Goal: Task Accomplishment & Management: Manage account settings

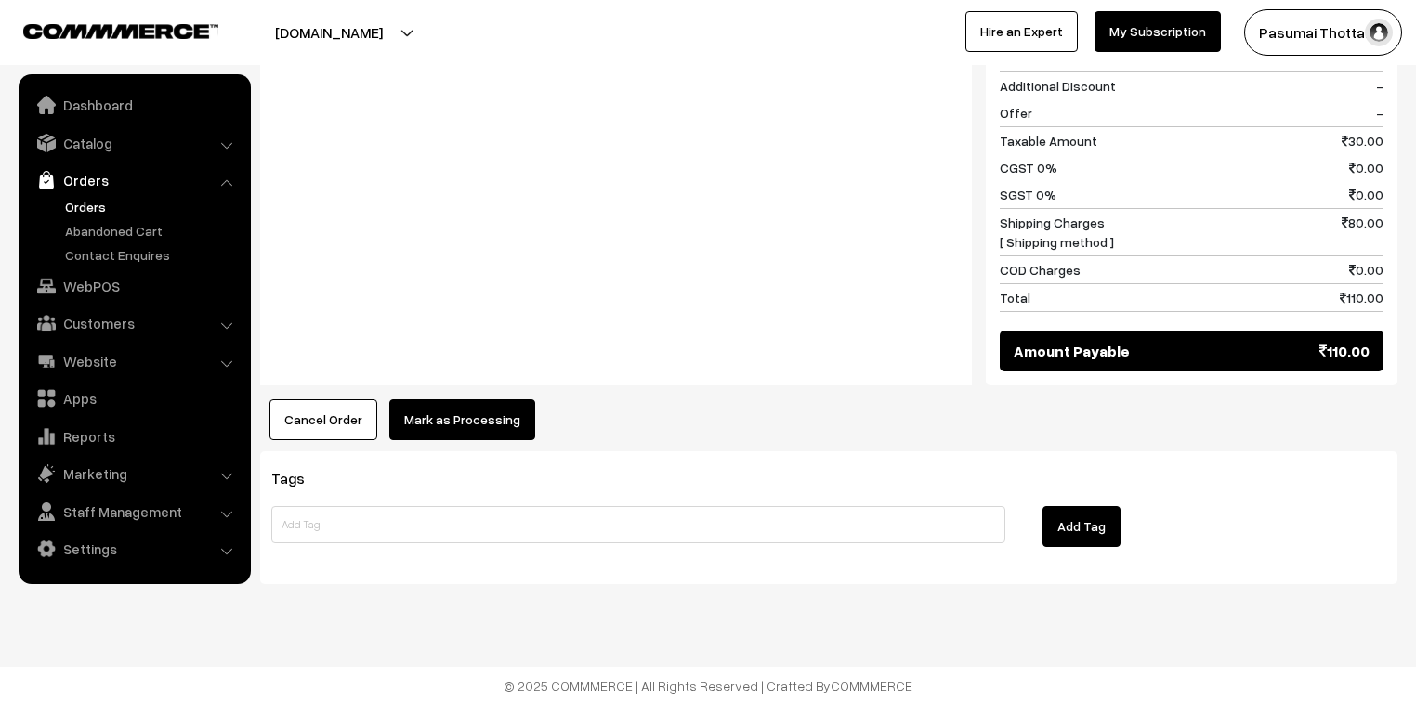
click at [506, 407] on button "Mark as Processing" at bounding box center [462, 419] width 146 height 41
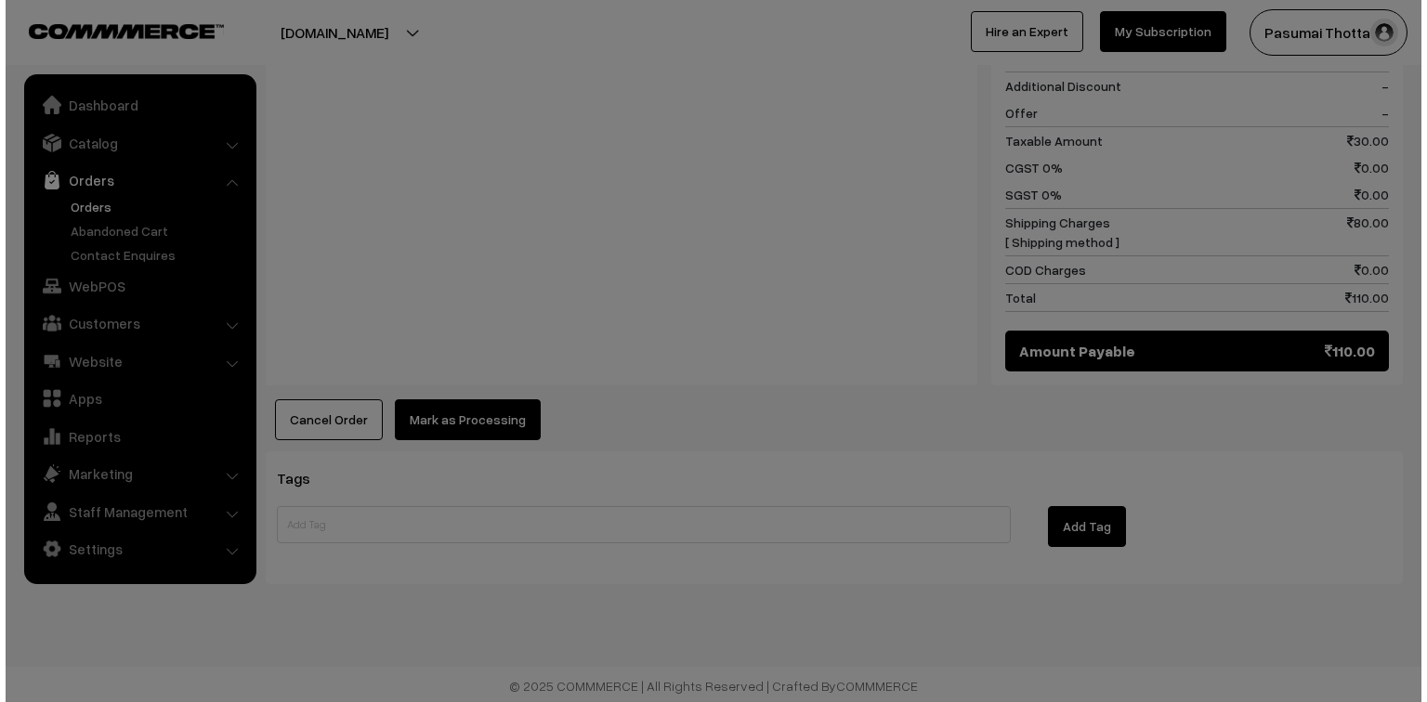
scroll to position [858, 0]
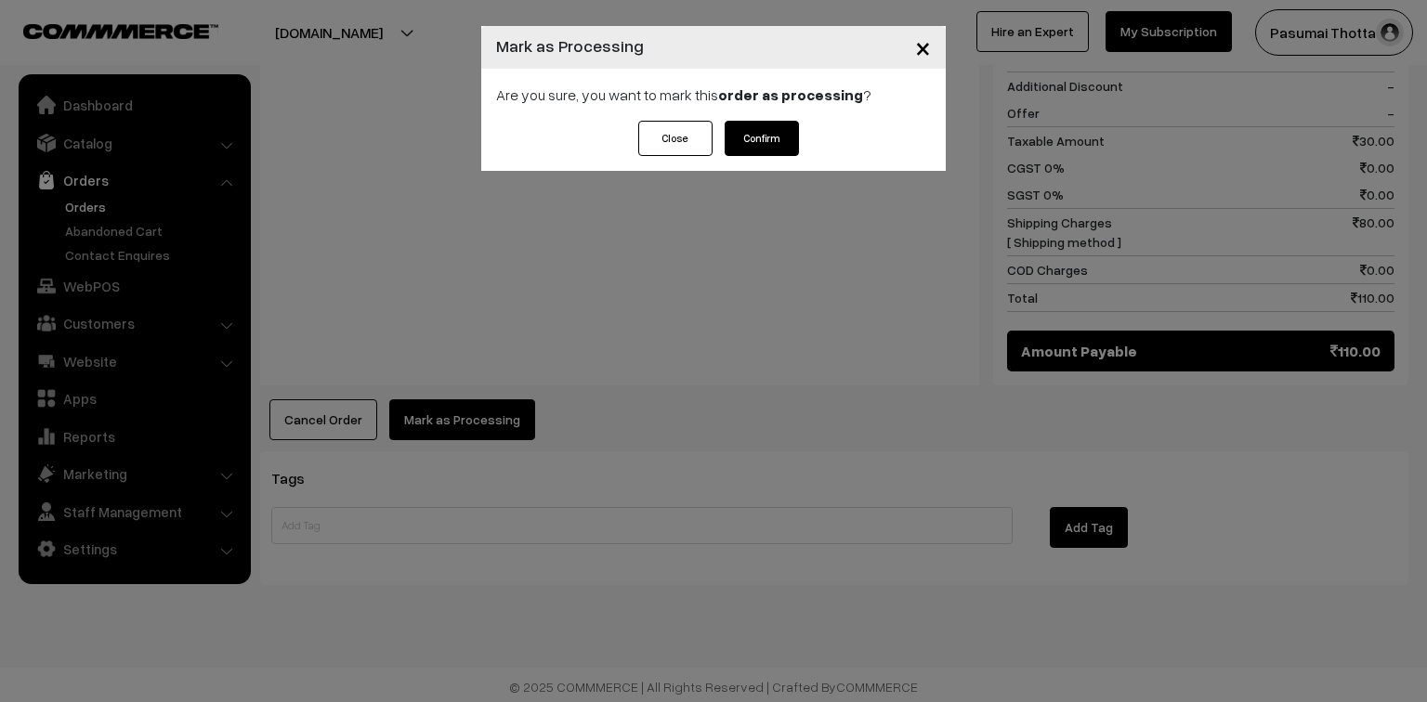
click at [768, 136] on button "Confirm" at bounding box center [762, 138] width 74 height 35
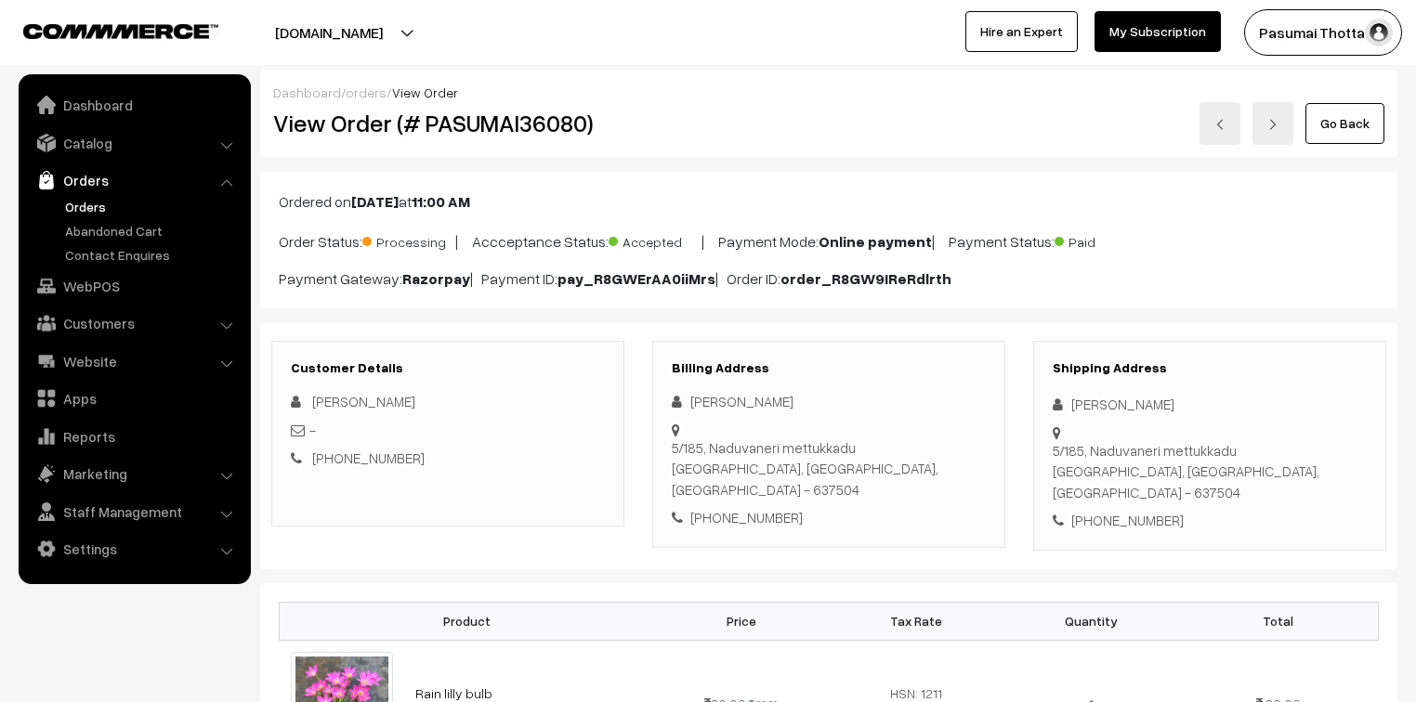
scroll to position [461, 0]
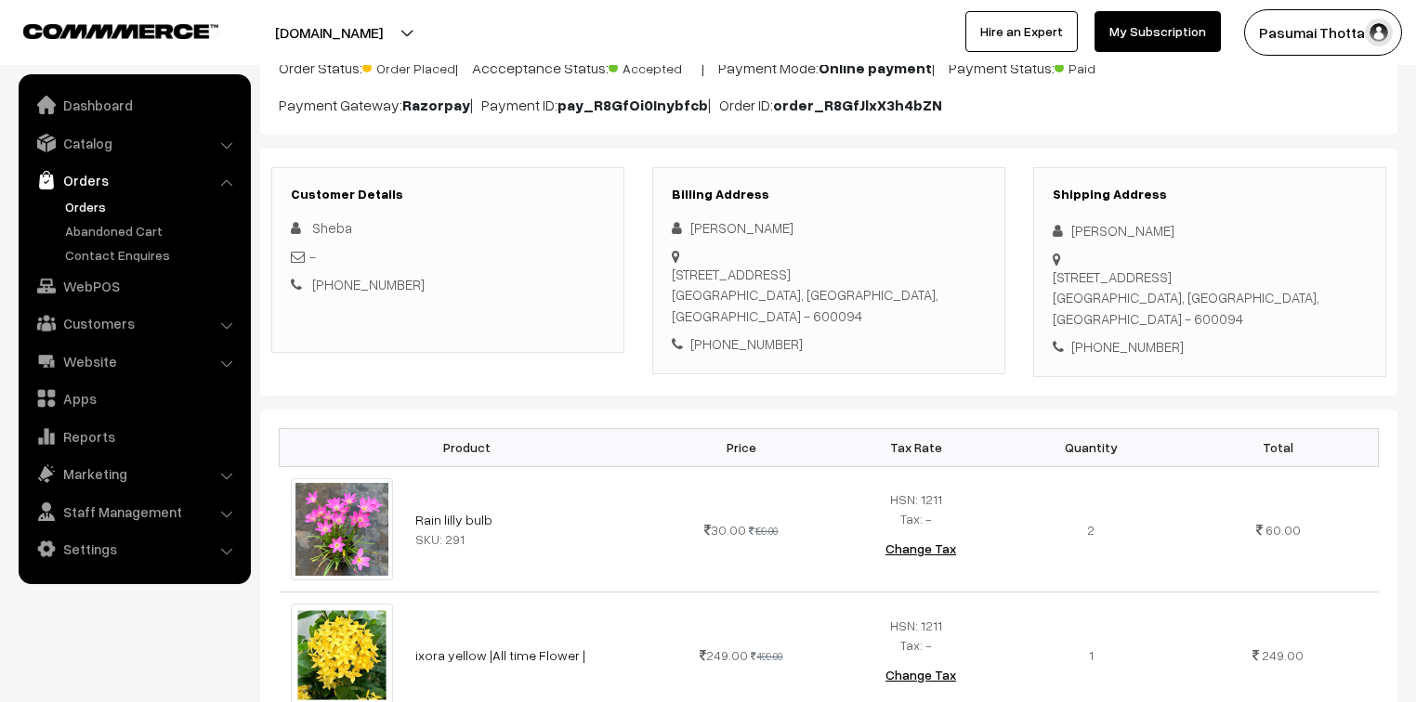
scroll to position [149, 0]
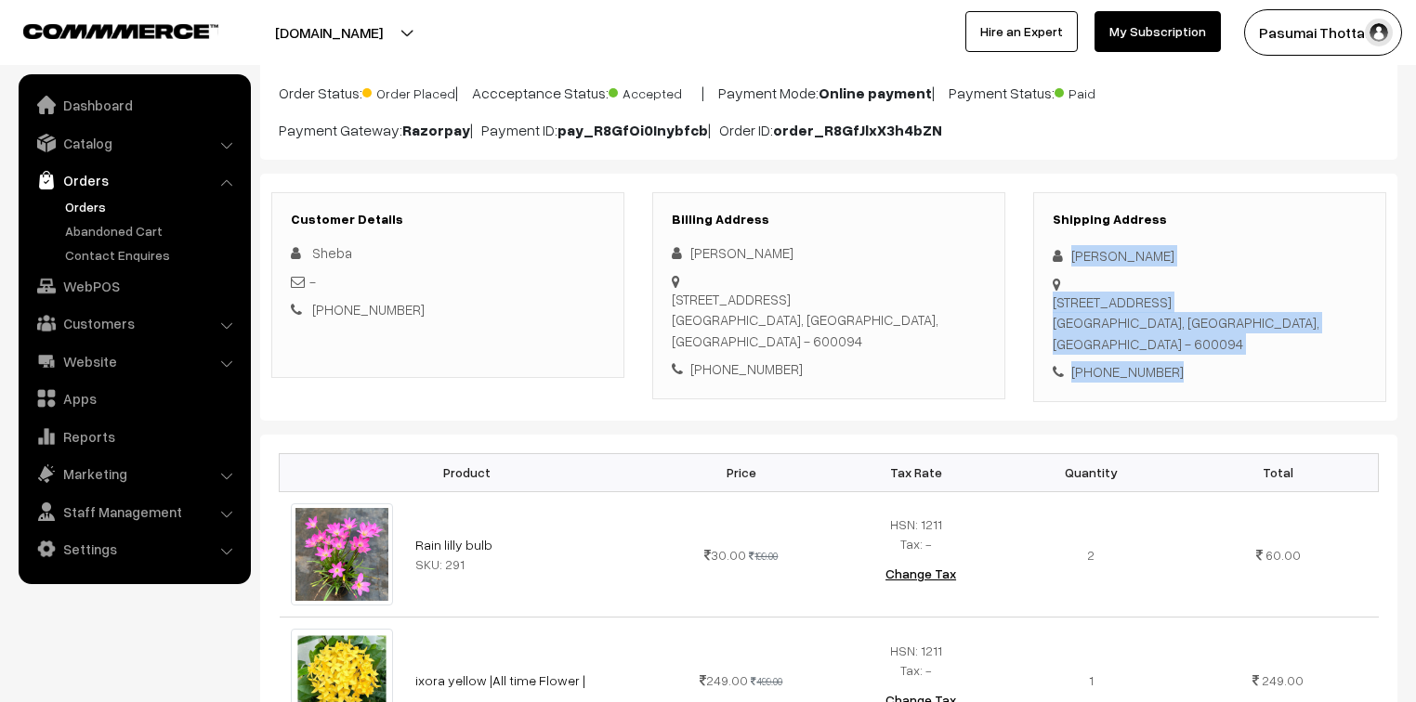
drag, startPoint x: 1070, startPoint y: 255, endPoint x: 1193, endPoint y: 327, distance: 142.4
click at [1193, 327] on div "Shipping Address Sheba Sunitha No. 36/2, bajana koil new street, Chookaimedu Ch…" at bounding box center [1209, 297] width 353 height 210
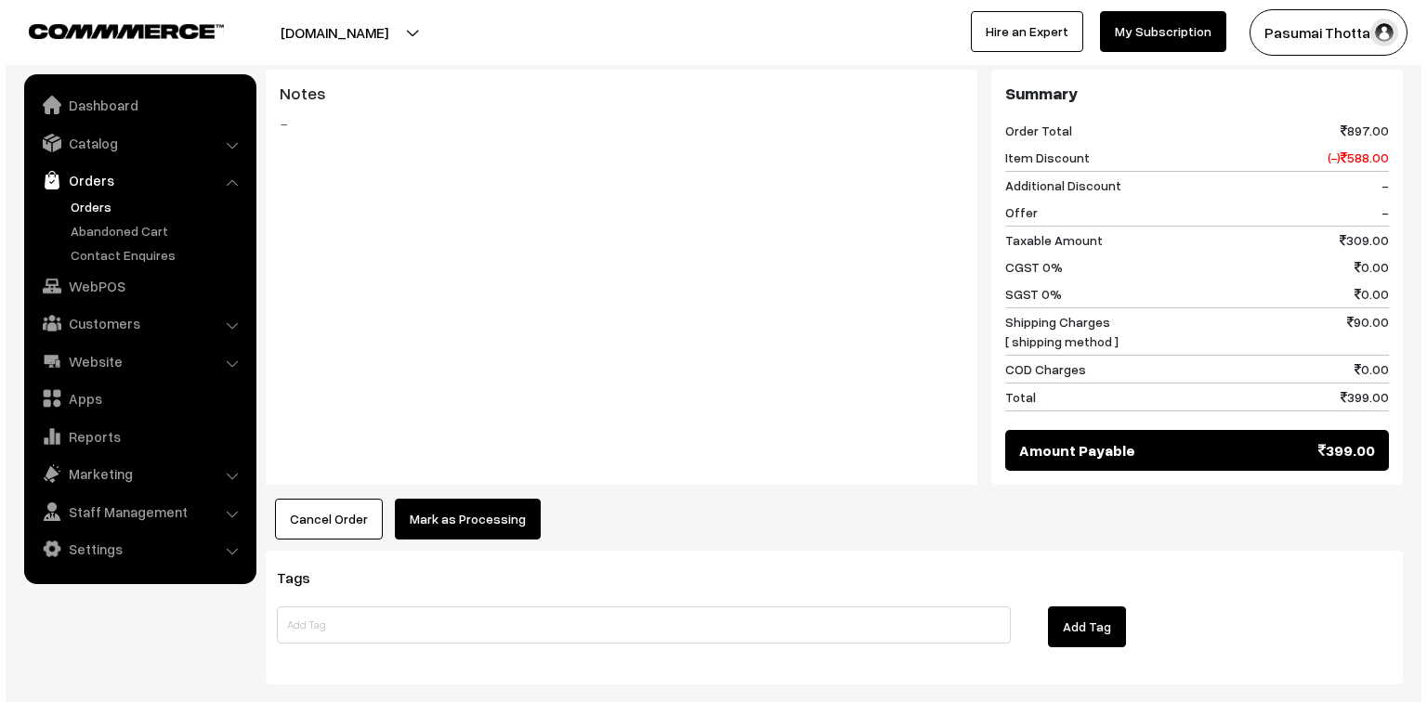
scroll to position [892, 0]
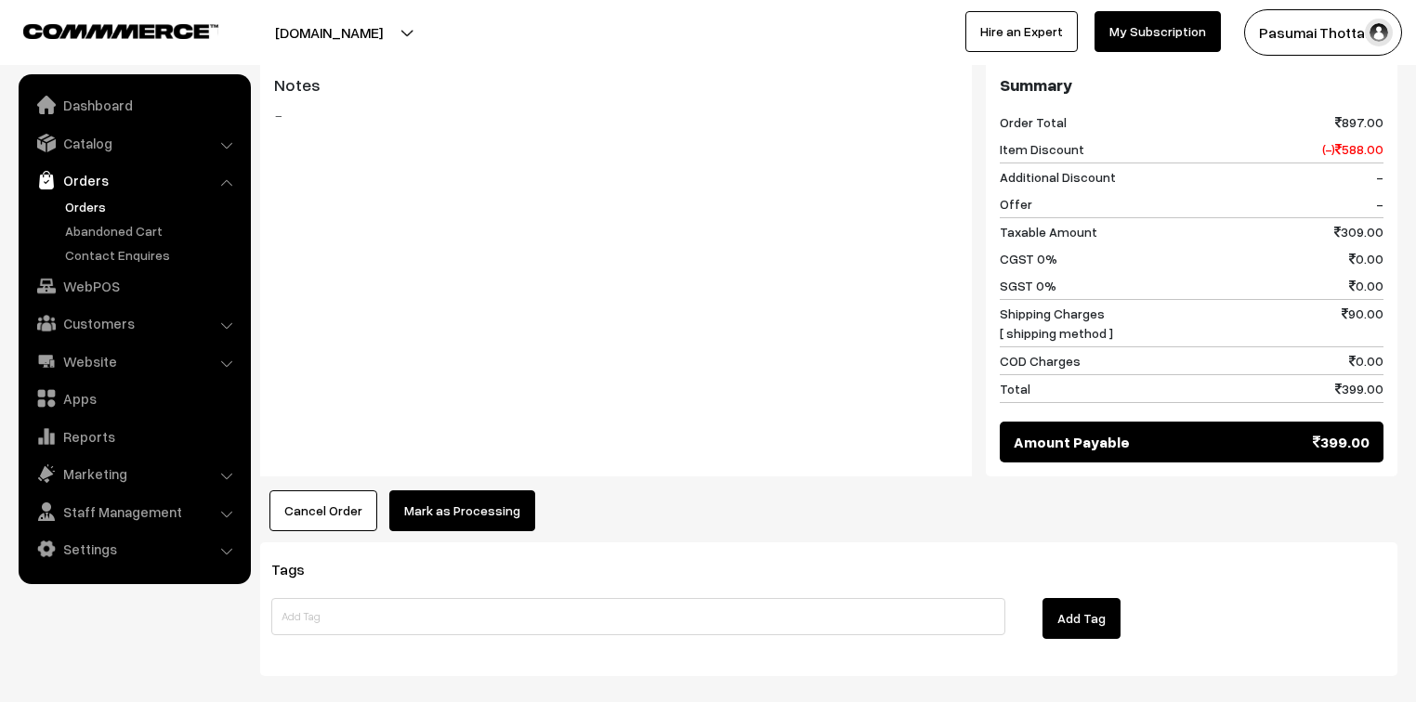
click at [462, 490] on button "Mark as Processing" at bounding box center [462, 510] width 146 height 41
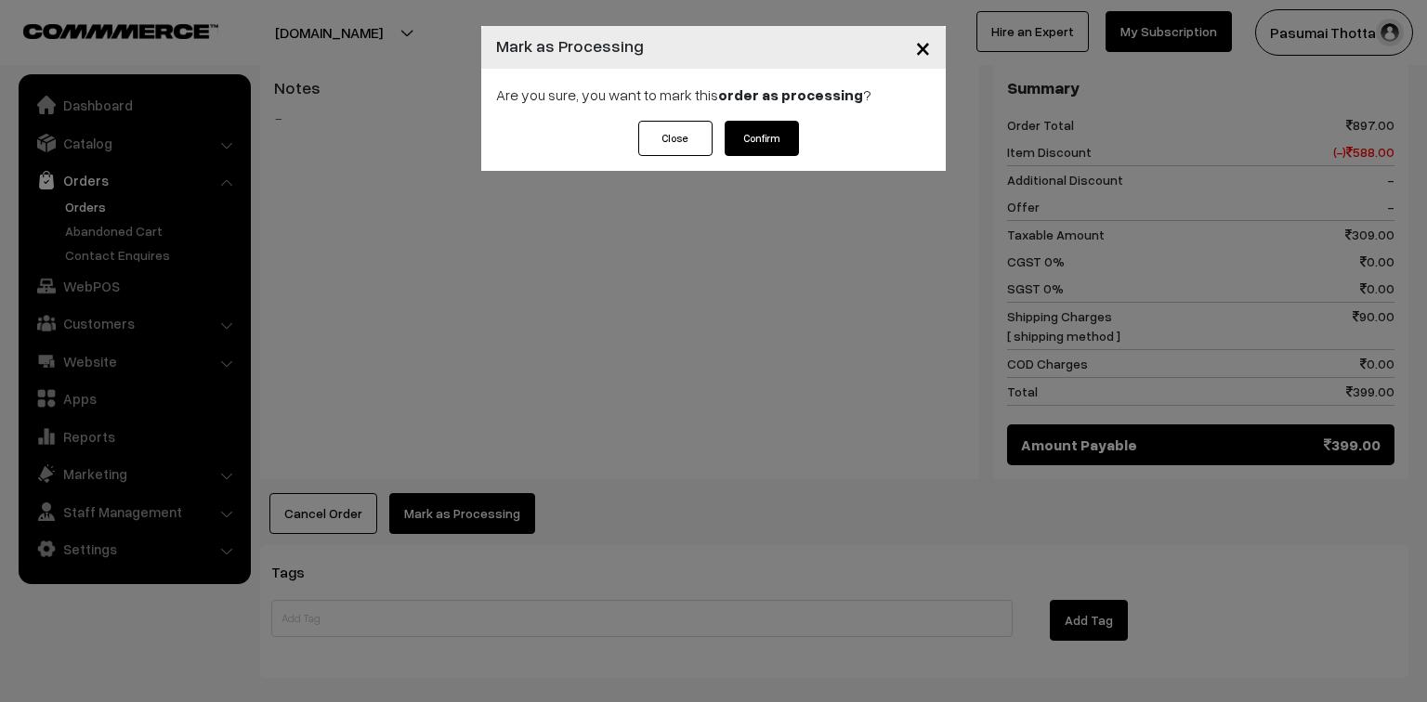
click at [776, 144] on button "Confirm" at bounding box center [762, 138] width 74 height 35
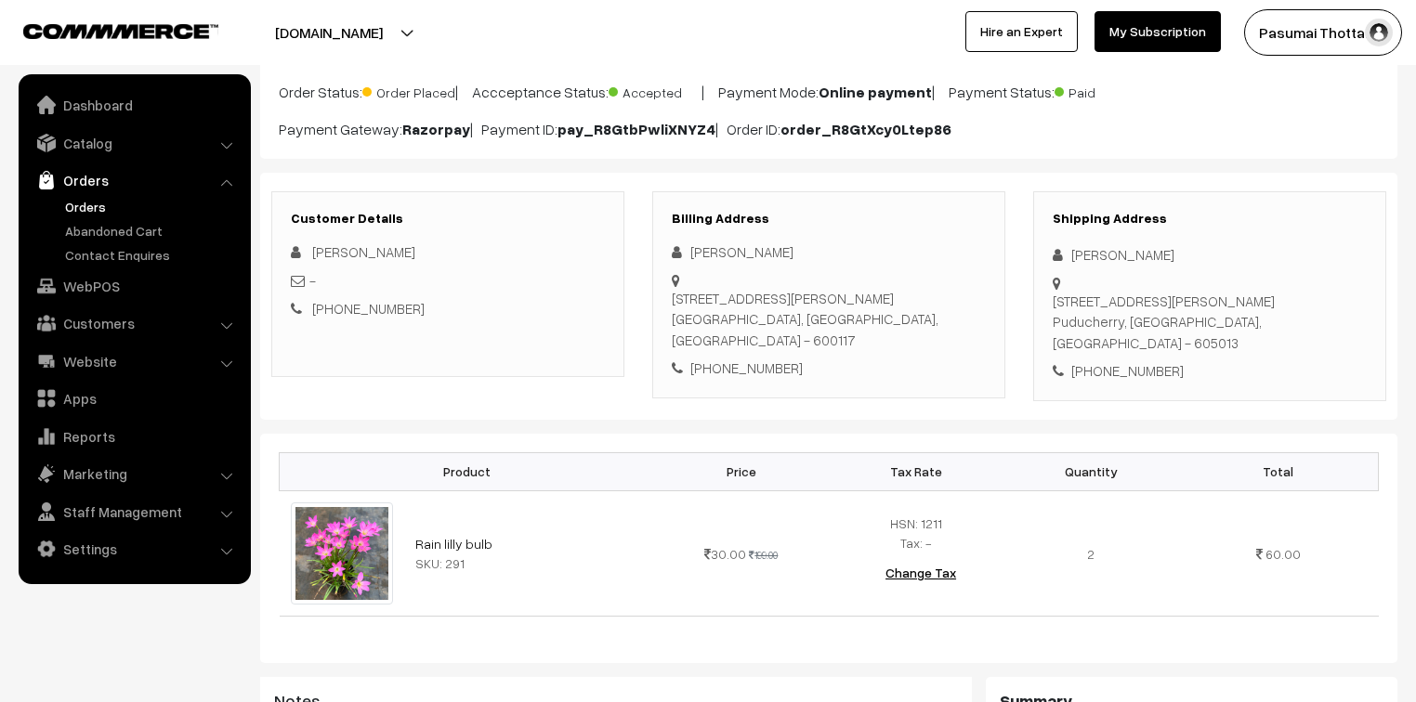
scroll to position [149, 0]
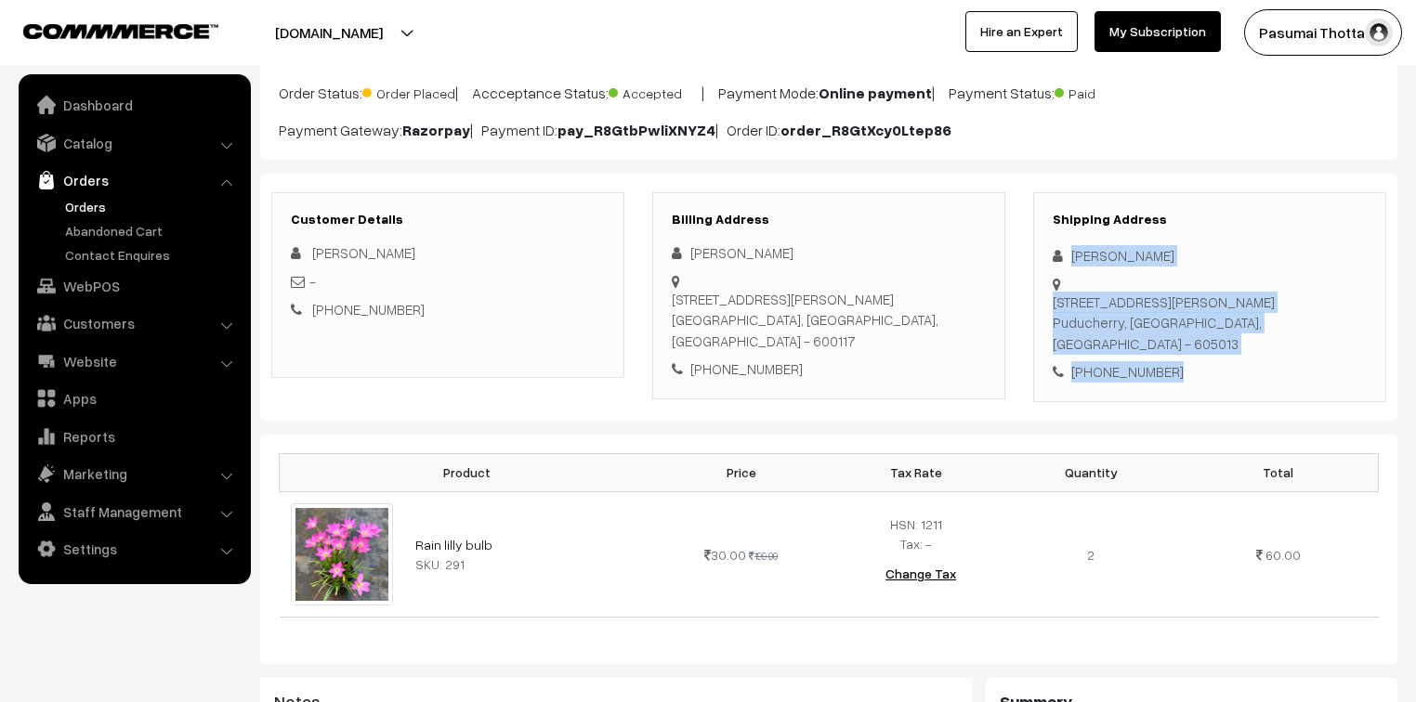
drag, startPoint x: 1066, startPoint y: 260, endPoint x: 1173, endPoint y: 371, distance: 153.7
click at [1173, 371] on div "Shipping Address Praveen Kumar No 132 Dhanakrishna illam DR nagar 3rd cross, Ko…" at bounding box center [1209, 297] width 353 height 210
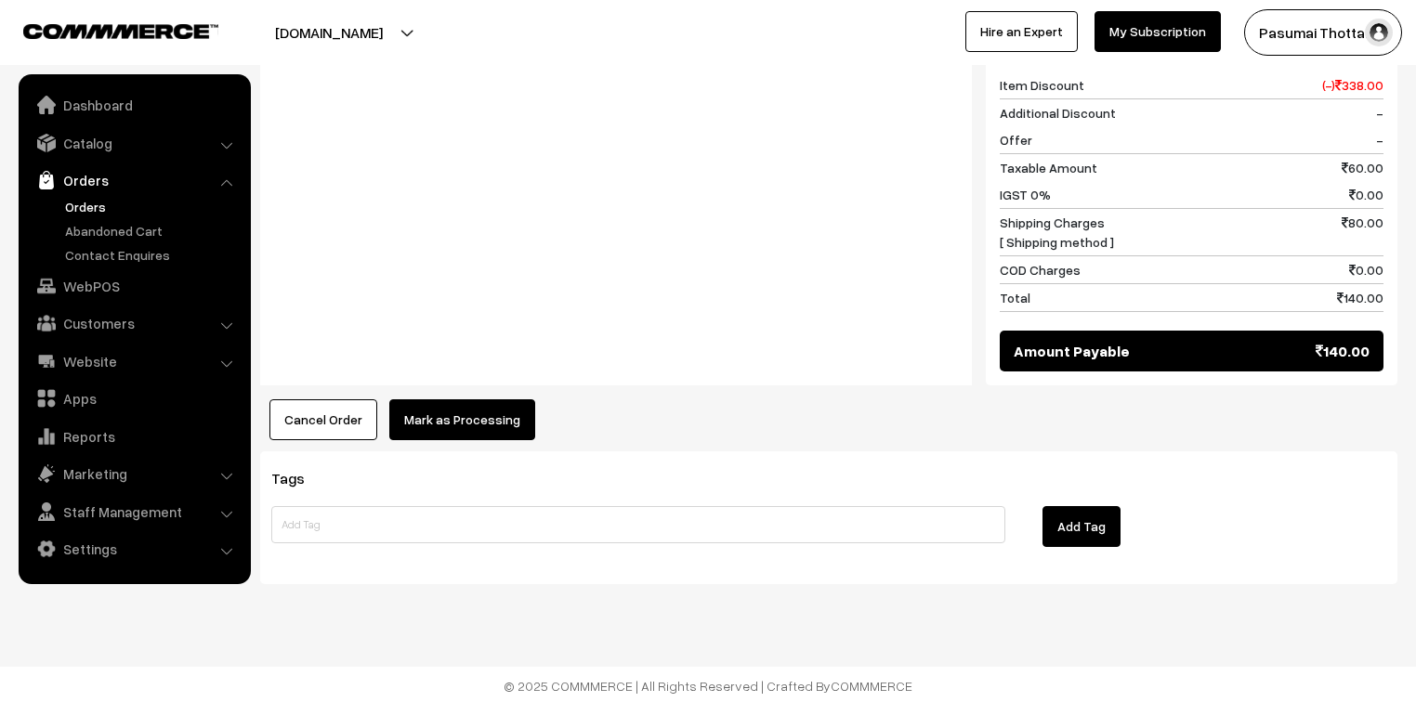
click at [491, 414] on button "Mark as Processing" at bounding box center [462, 419] width 146 height 41
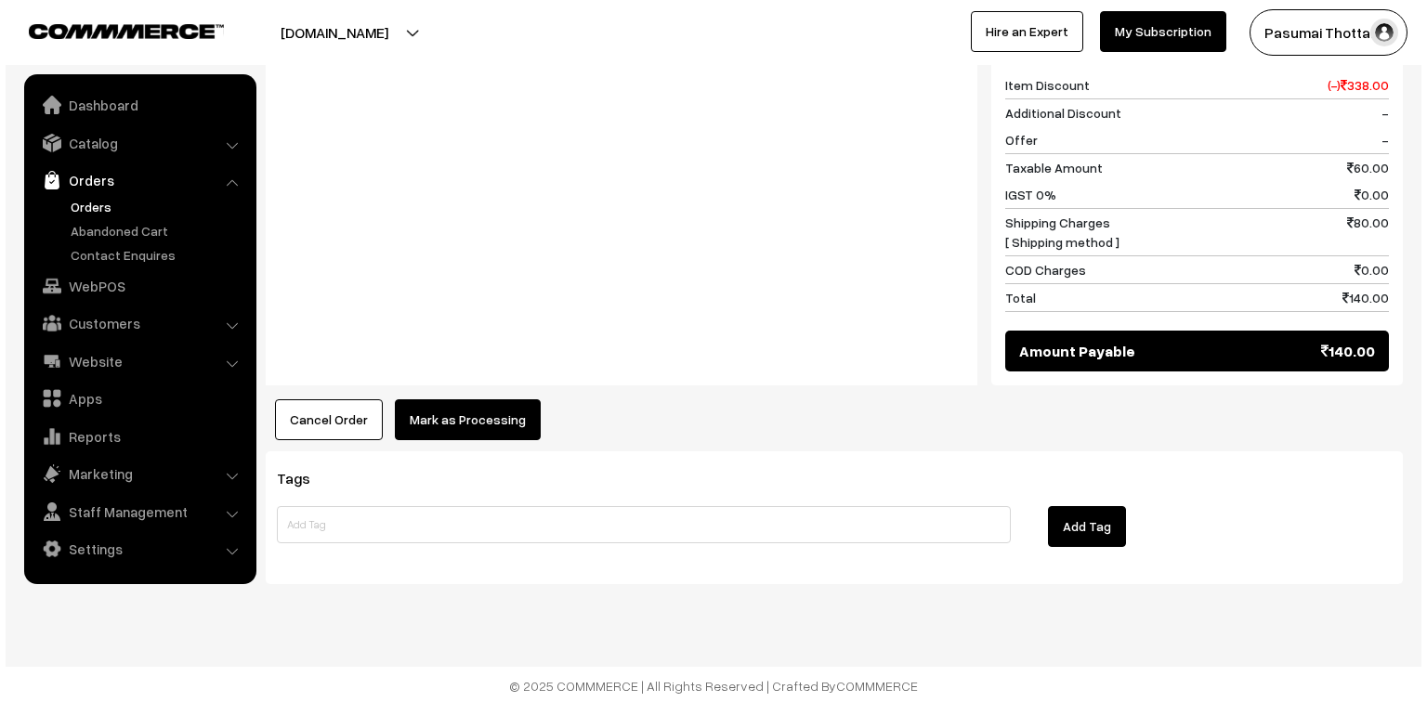
scroll to position [831, 0]
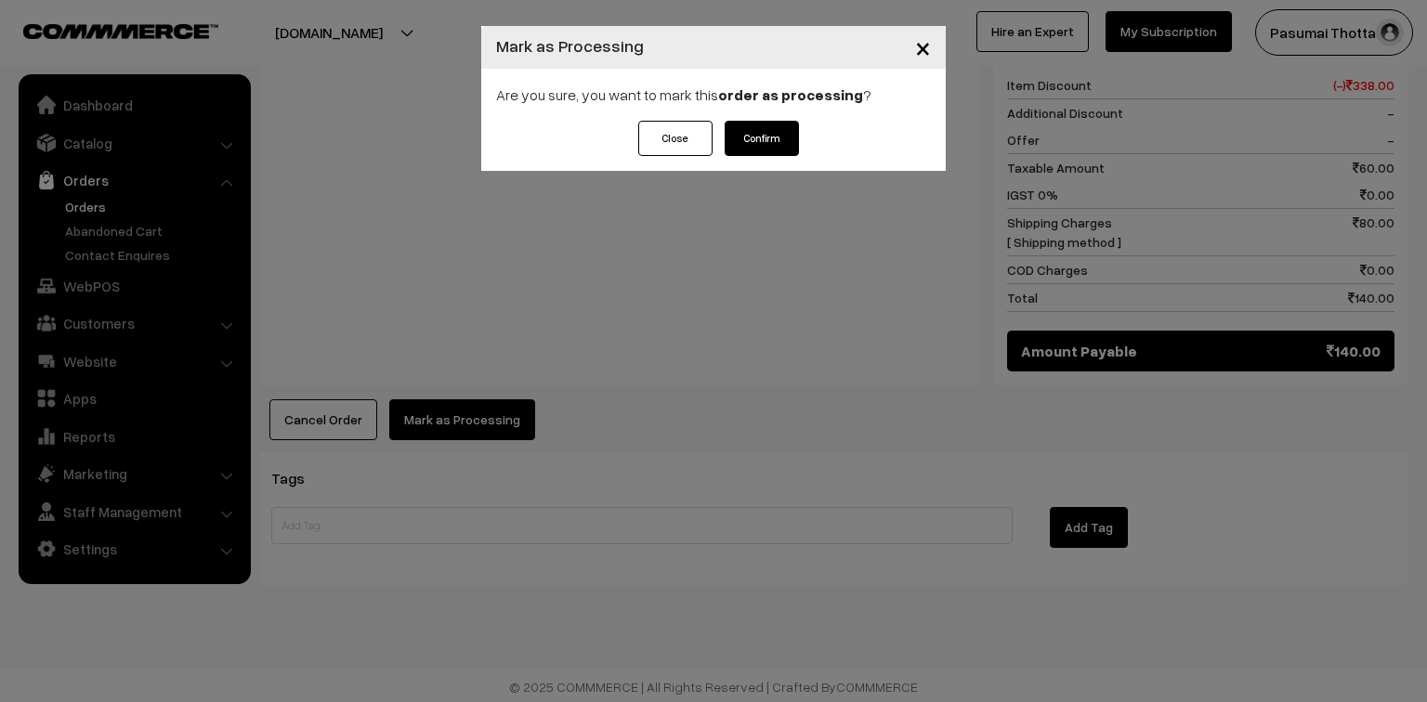
click at [806, 141] on div "Close Confirm" at bounding box center [713, 146] width 464 height 50
click at [795, 138] on button "Confirm" at bounding box center [762, 138] width 74 height 35
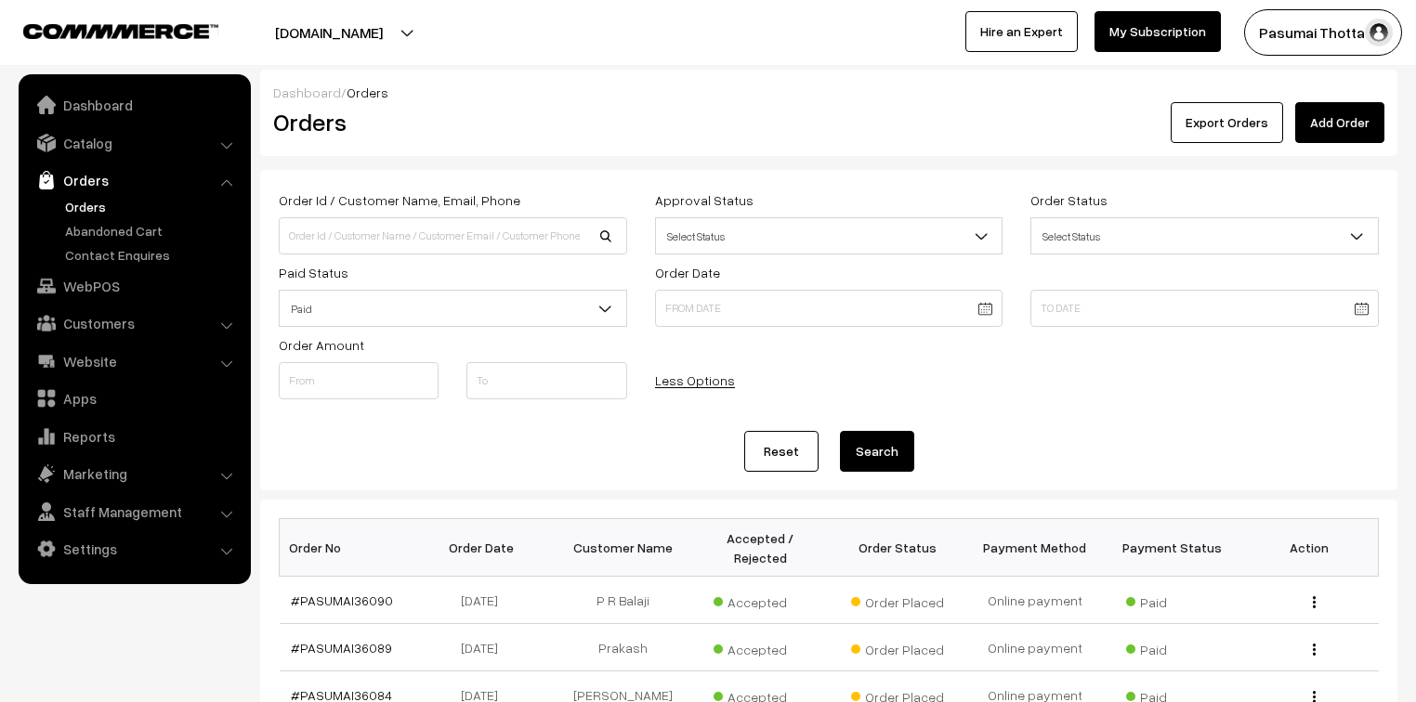
scroll to position [411, 0]
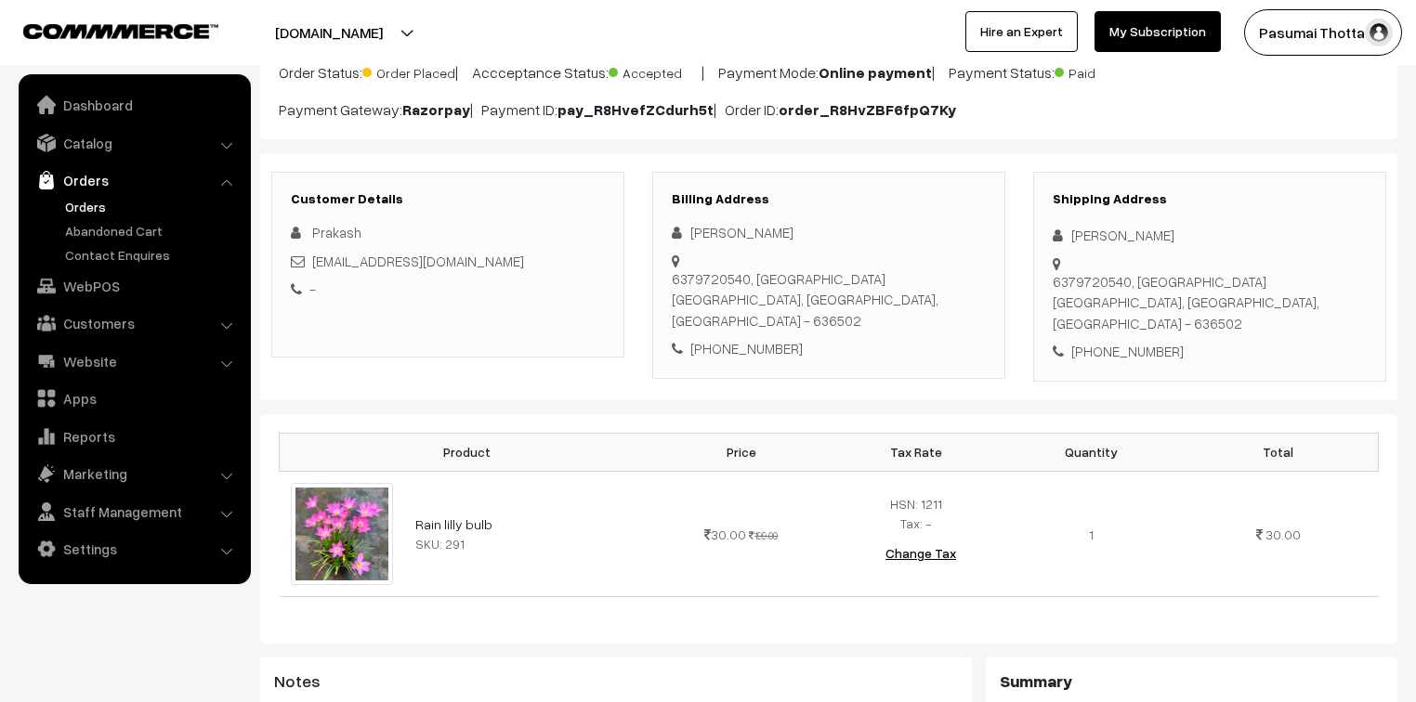
scroll to position [149, 0]
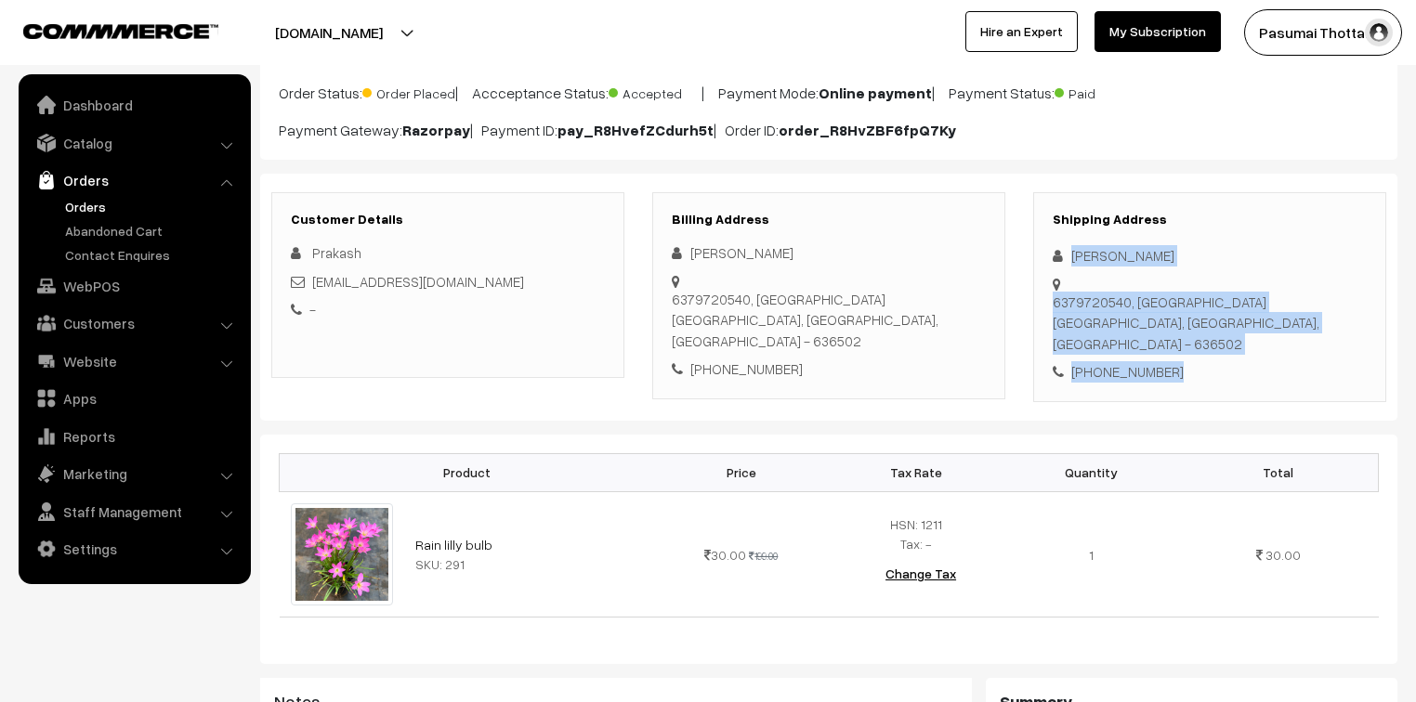
drag, startPoint x: 1066, startPoint y: 259, endPoint x: 1192, endPoint y: 349, distance: 154.4
click at [1192, 349] on div "Shipping Address [PERSON_NAME] 6379720540, [GEOGRAPHIC_DATA], [GEOGRAPHIC_DATA]…" at bounding box center [1209, 297] width 353 height 210
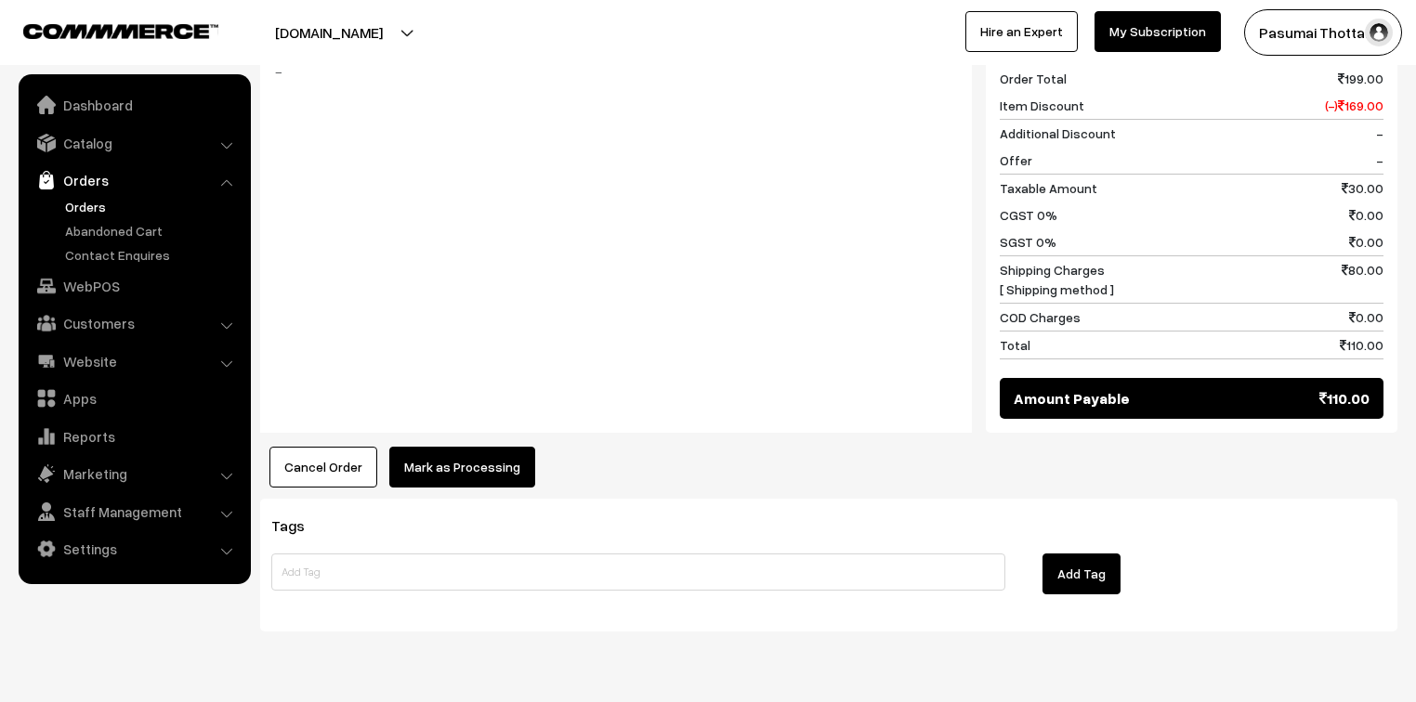
scroll to position [832, 0]
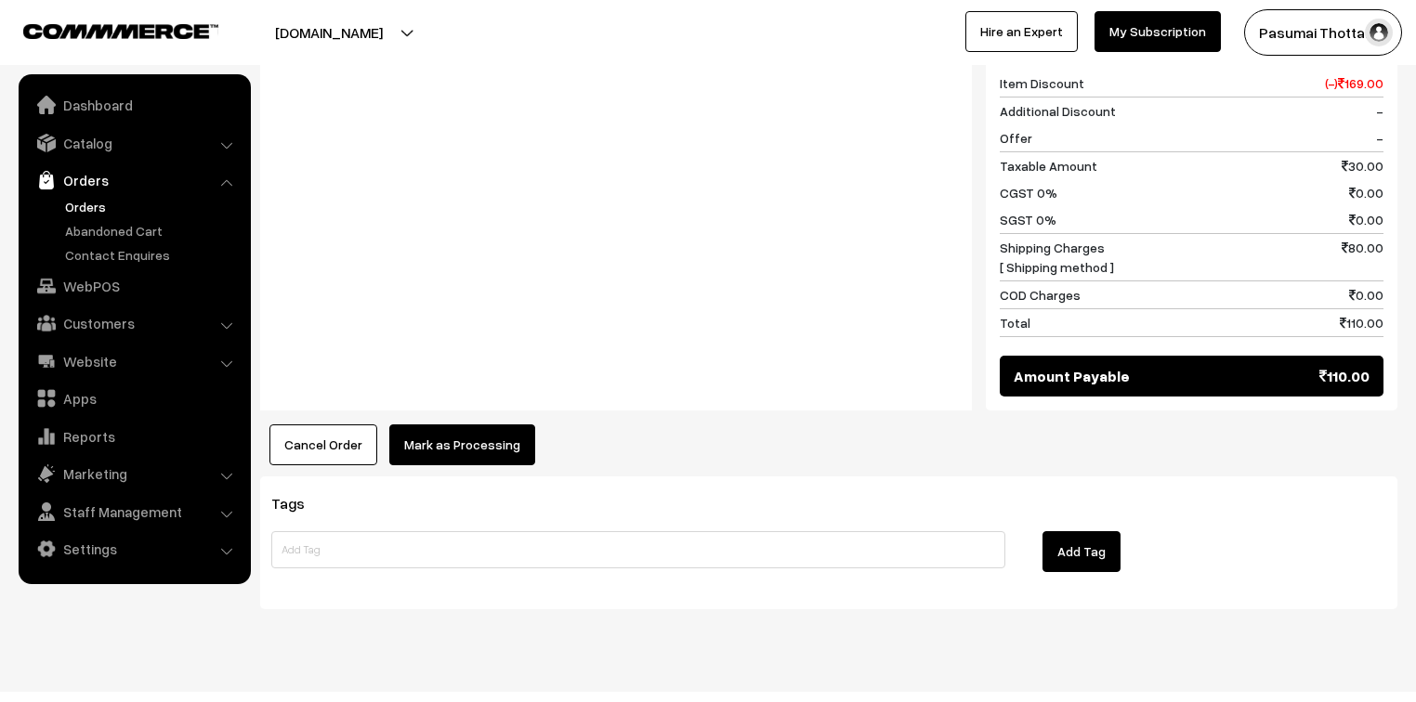
click at [497, 424] on button "Mark as Processing" at bounding box center [462, 444] width 146 height 41
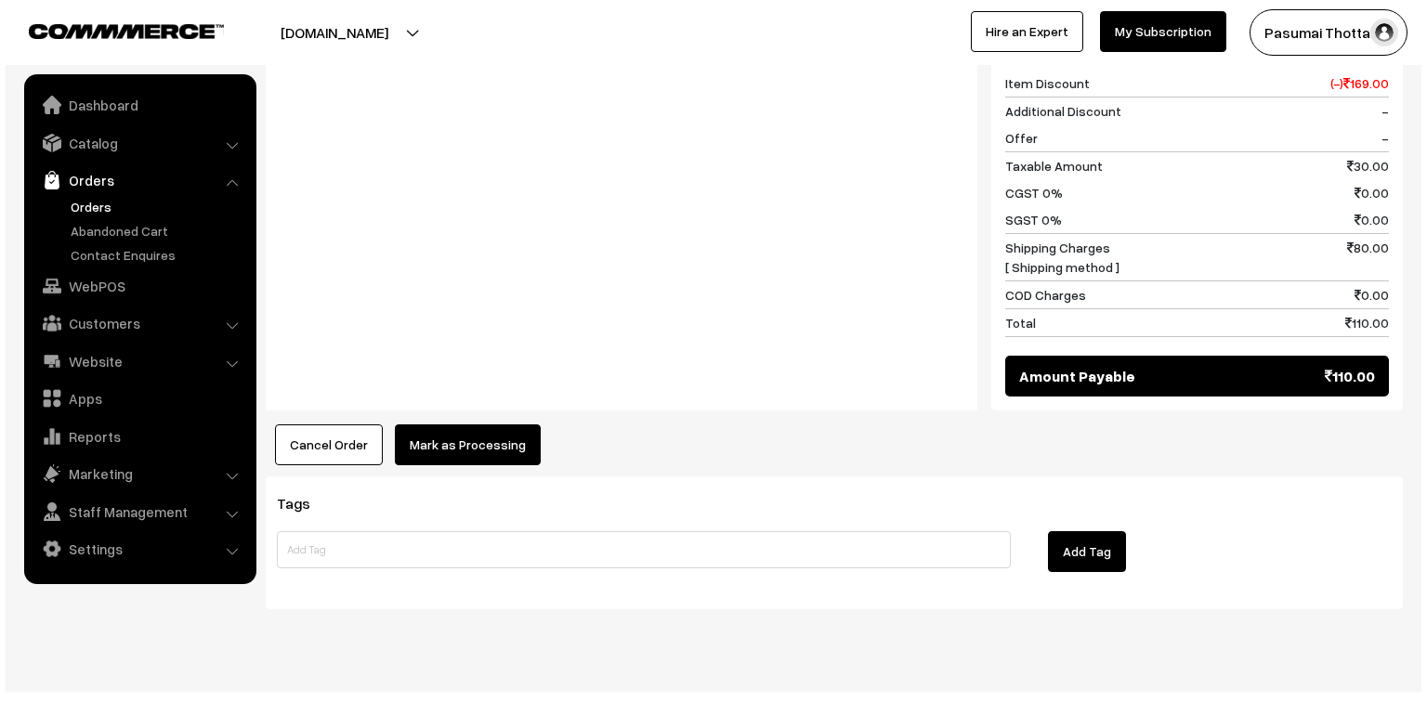
scroll to position [834, 0]
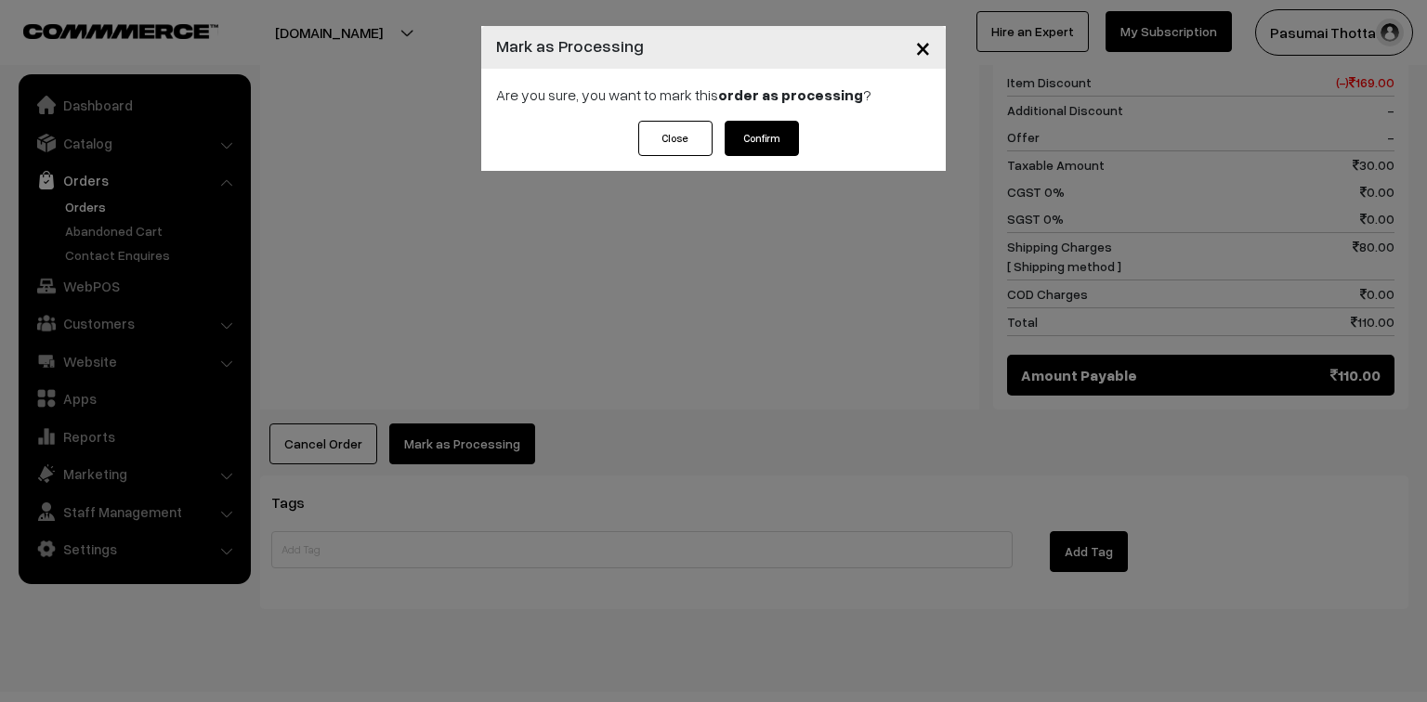
click at [752, 127] on button "Confirm" at bounding box center [762, 138] width 74 height 35
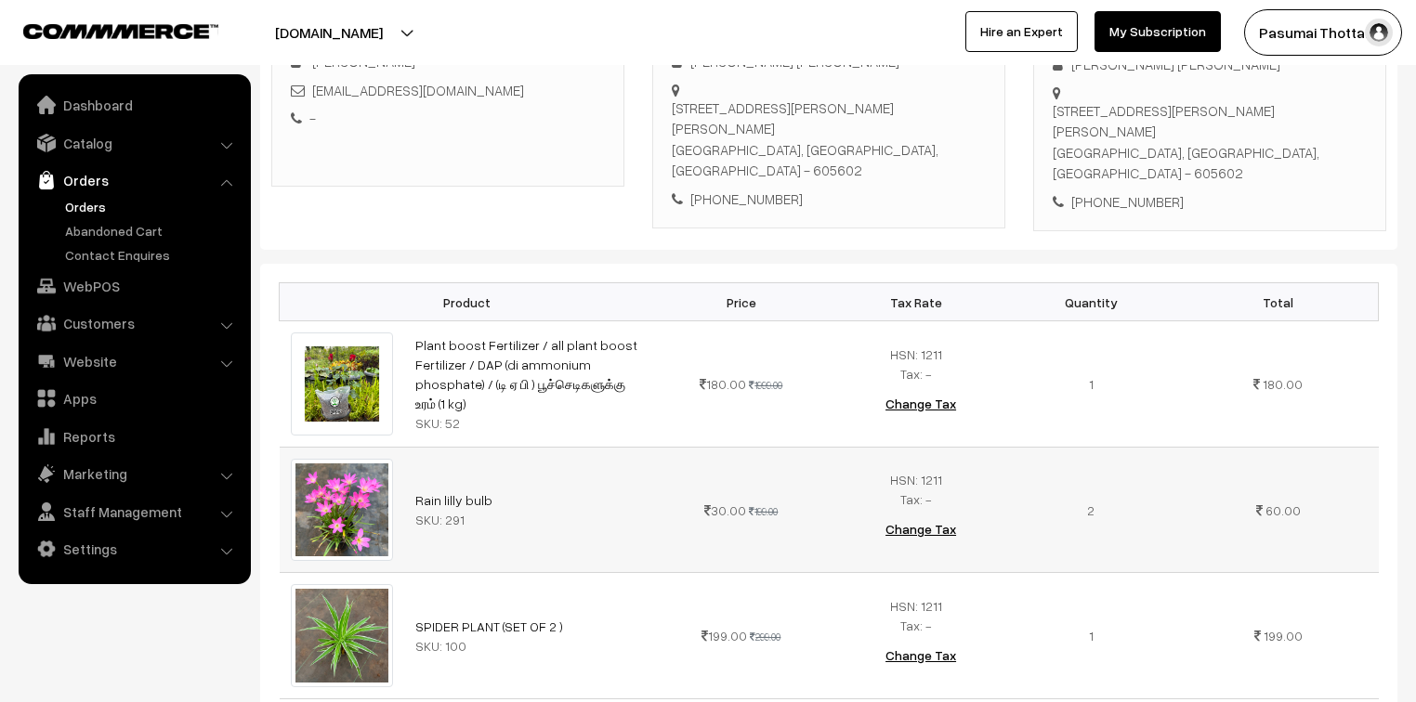
scroll to position [297, 0]
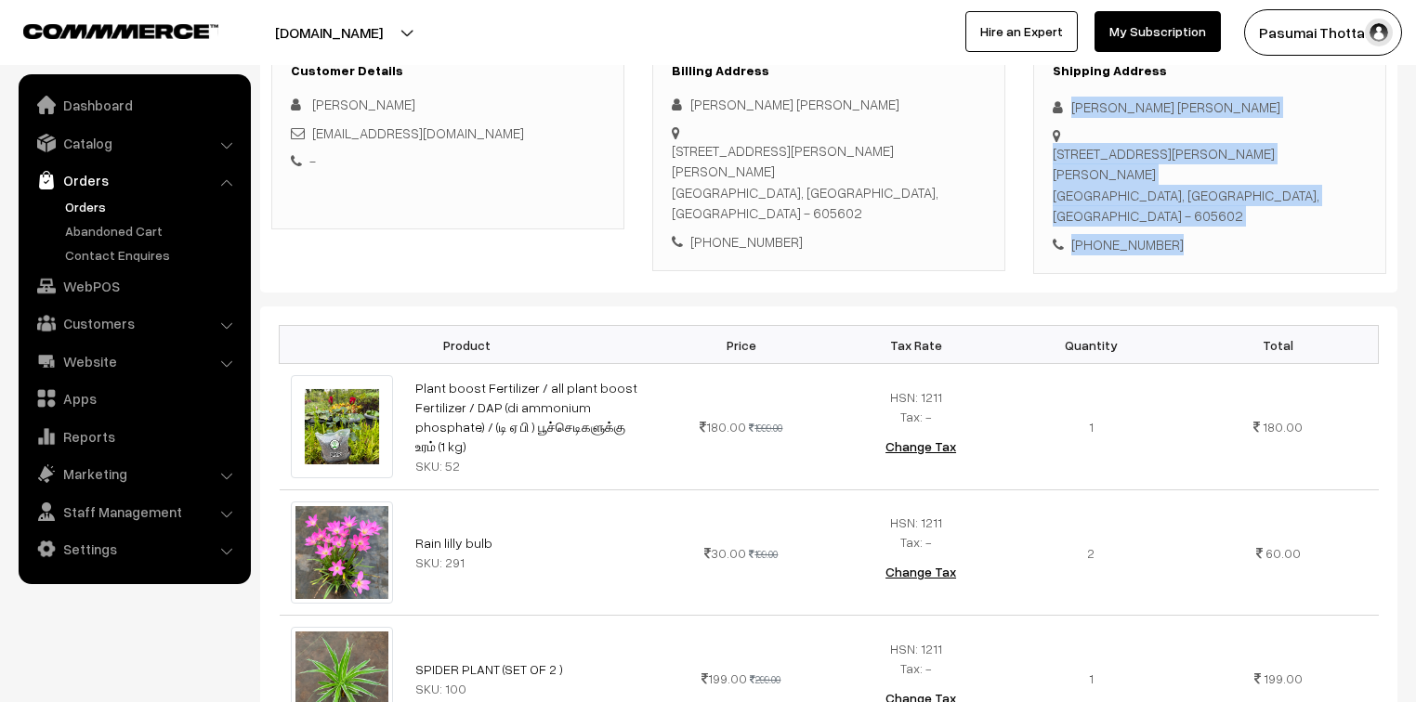
drag, startPoint x: 1071, startPoint y: 111, endPoint x: 1187, endPoint y: 227, distance: 164.2
click at [1187, 227] on div "Shipping Address Vaithy Chandrasekar Chandrasekar No 9 Vaithy illam, Ramakrishn…" at bounding box center [1209, 159] width 353 height 231
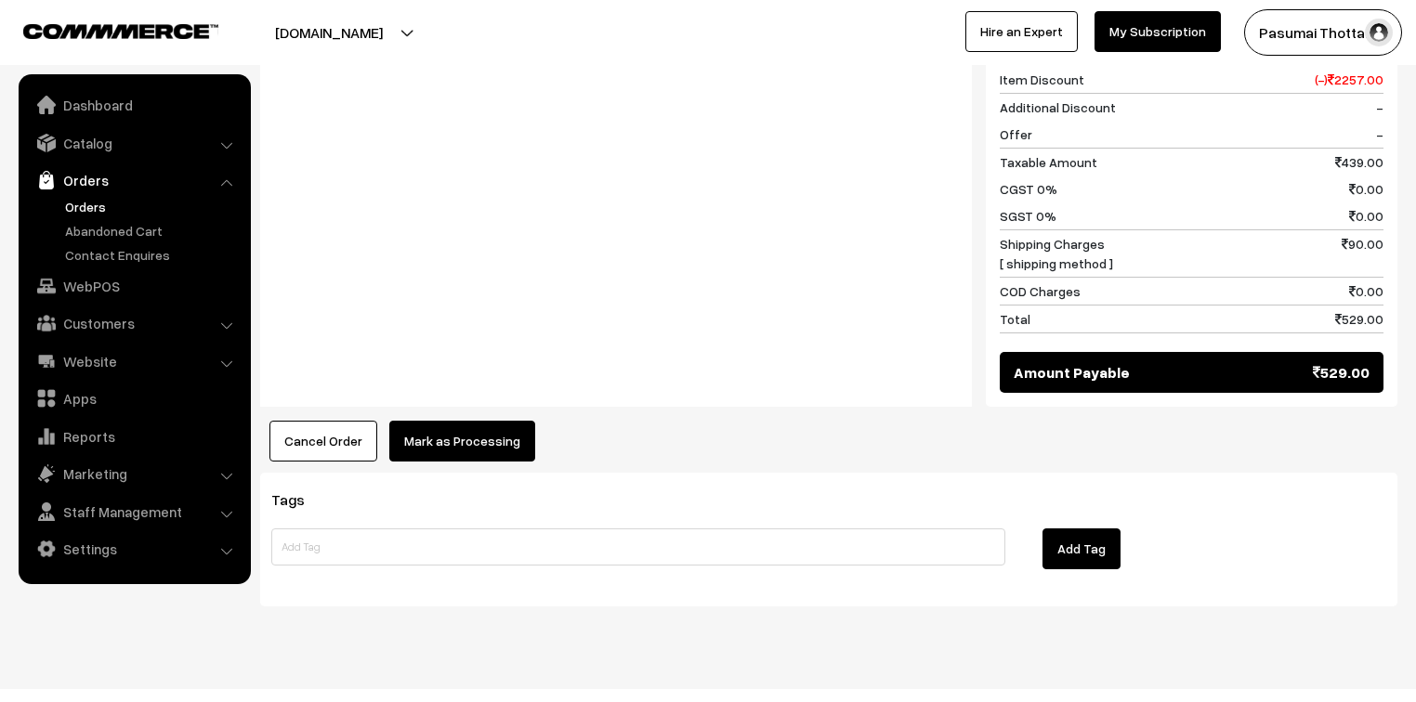
click at [510, 421] on button "Mark as Processing" at bounding box center [462, 441] width 146 height 41
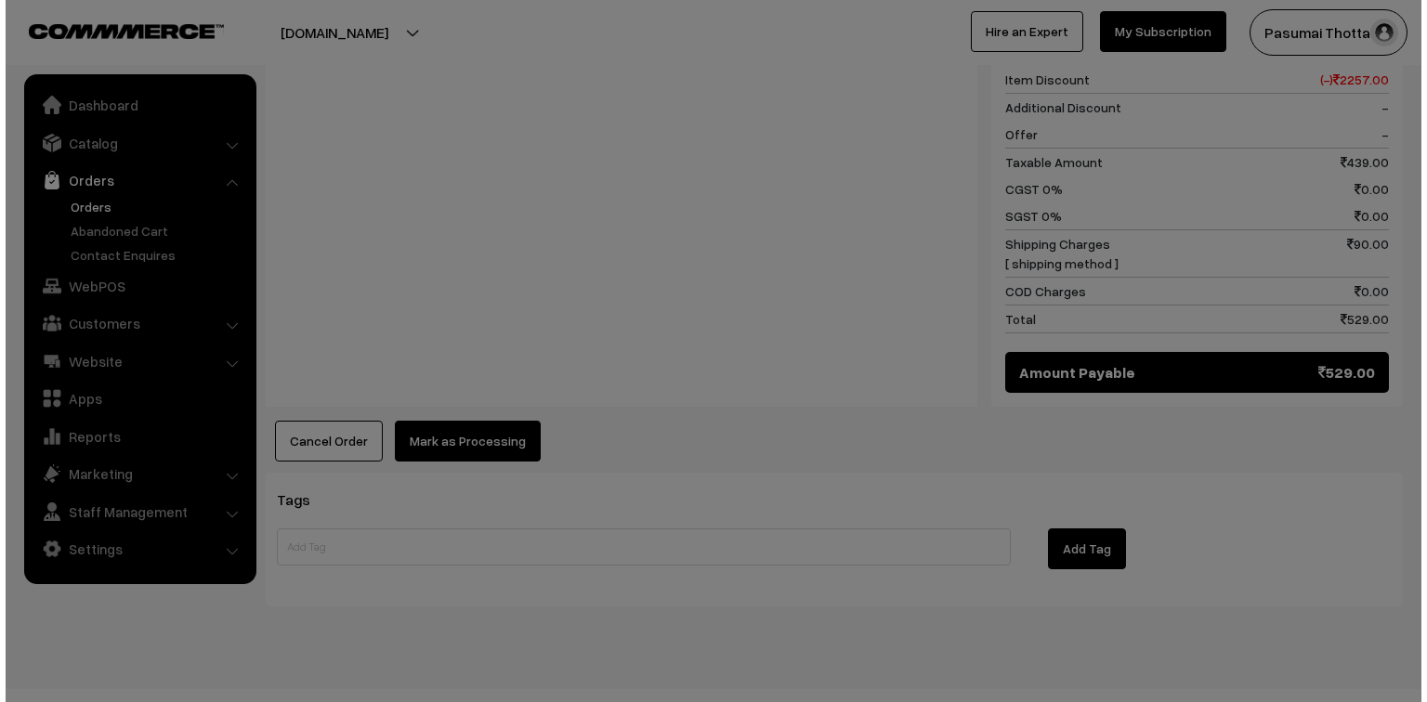
scroll to position [1112, 0]
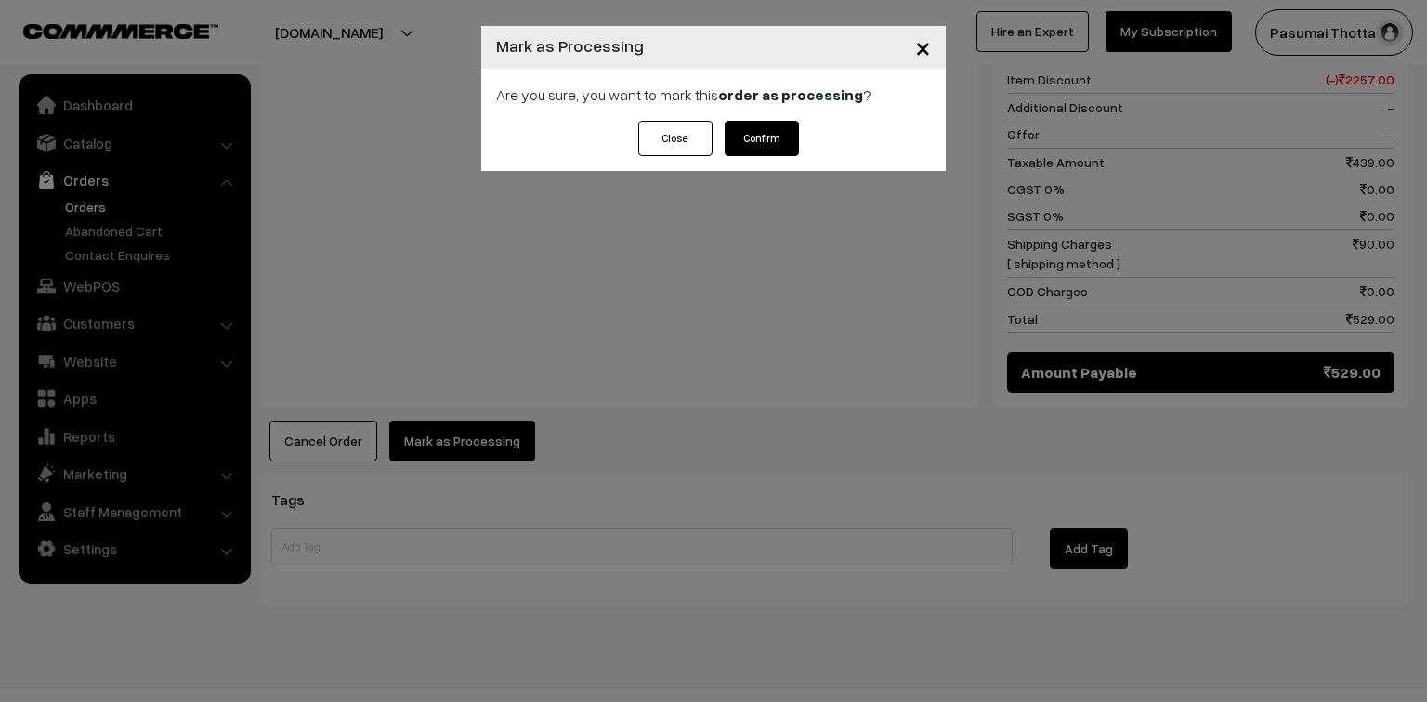
click at [754, 163] on div "Close Confirm" at bounding box center [713, 146] width 464 height 50
click at [762, 134] on button "Confirm" at bounding box center [762, 138] width 74 height 35
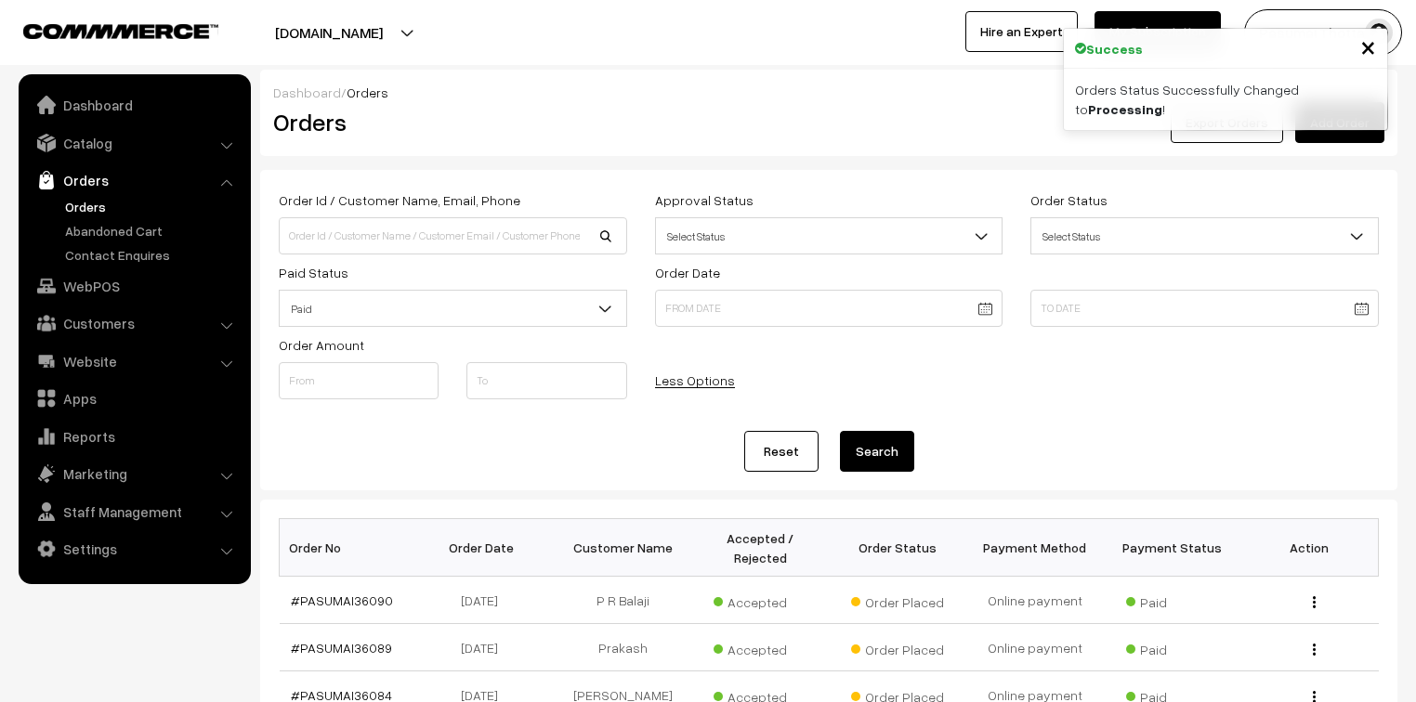
scroll to position [411, 0]
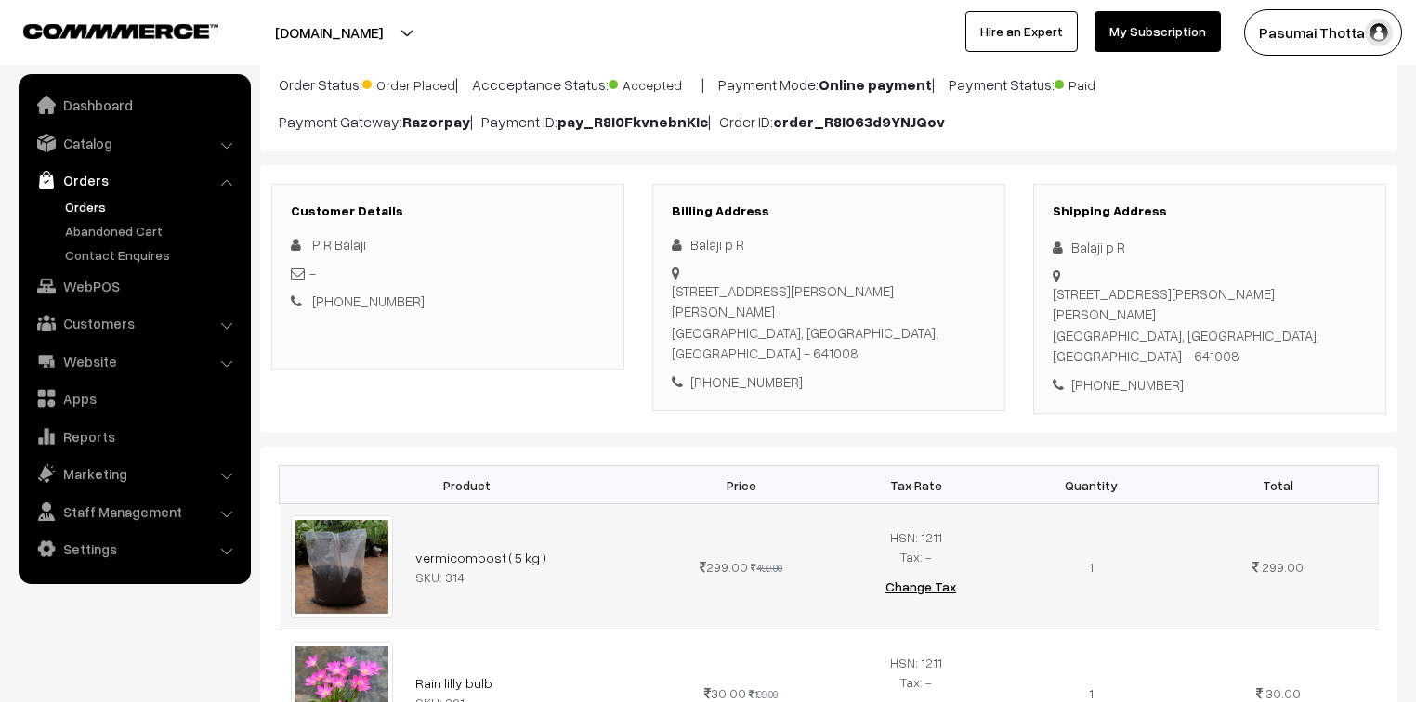
scroll to position [74, 0]
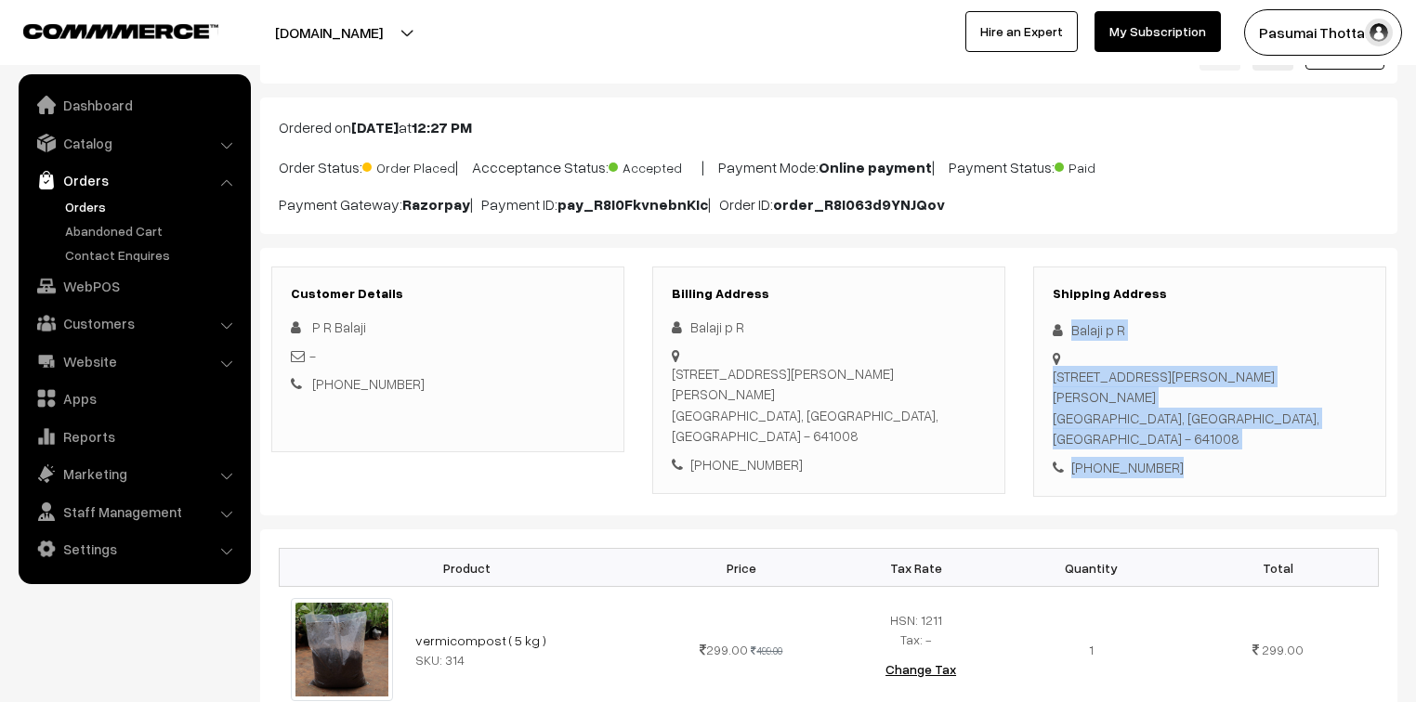
drag, startPoint x: 1068, startPoint y: 328, endPoint x: 1216, endPoint y: 442, distance: 186.7
click at [1216, 442] on div "Shipping Address Balaji p R [STREET_ADDRESS][PERSON_NAME][PERSON_NAME] [PHONE_N…" at bounding box center [1209, 382] width 353 height 231
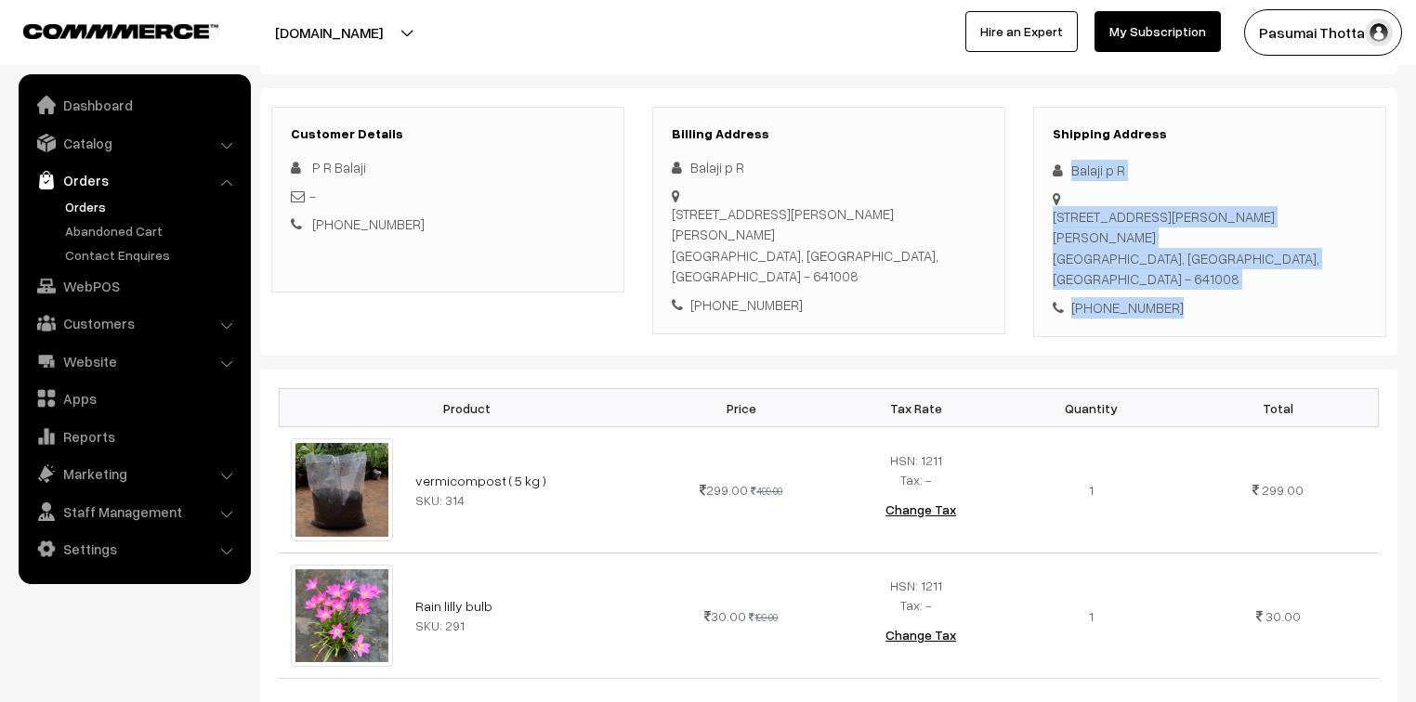
scroll to position [297, 0]
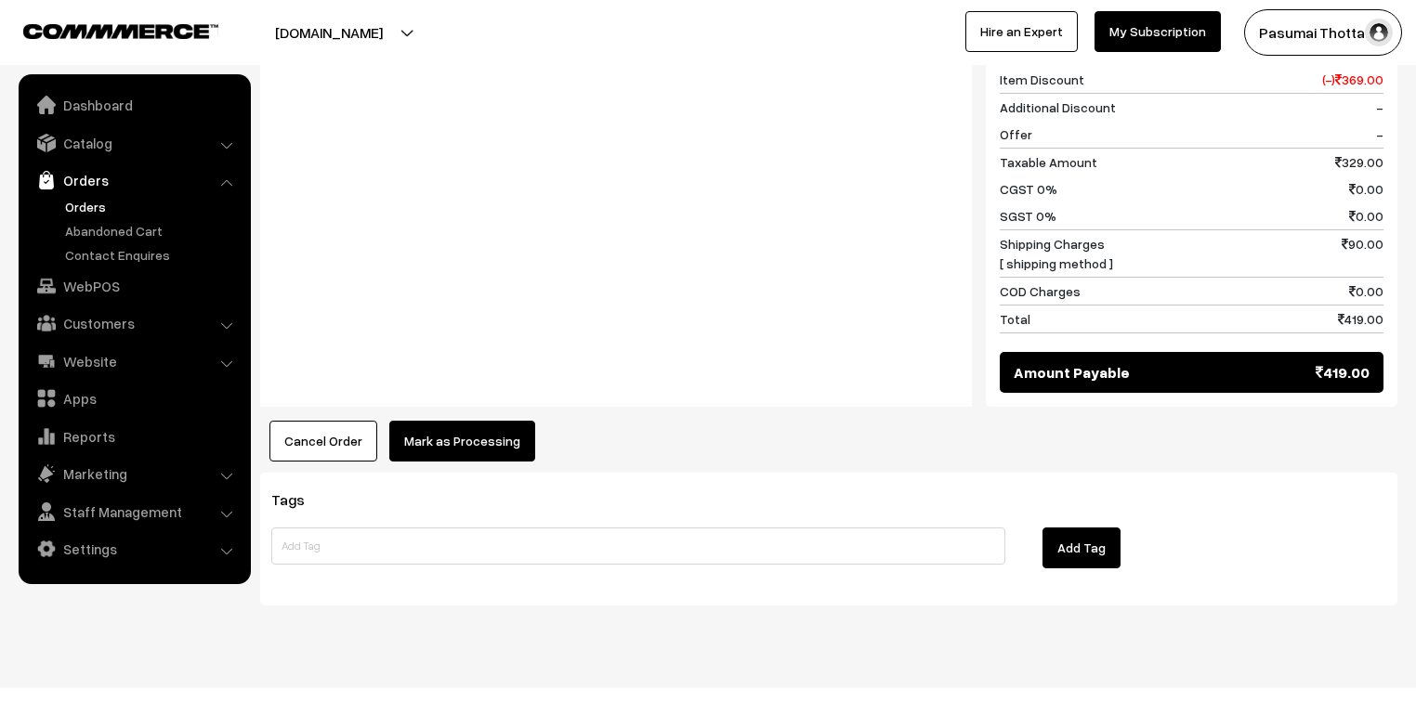
click at [502, 422] on button "Mark as Processing" at bounding box center [462, 441] width 146 height 41
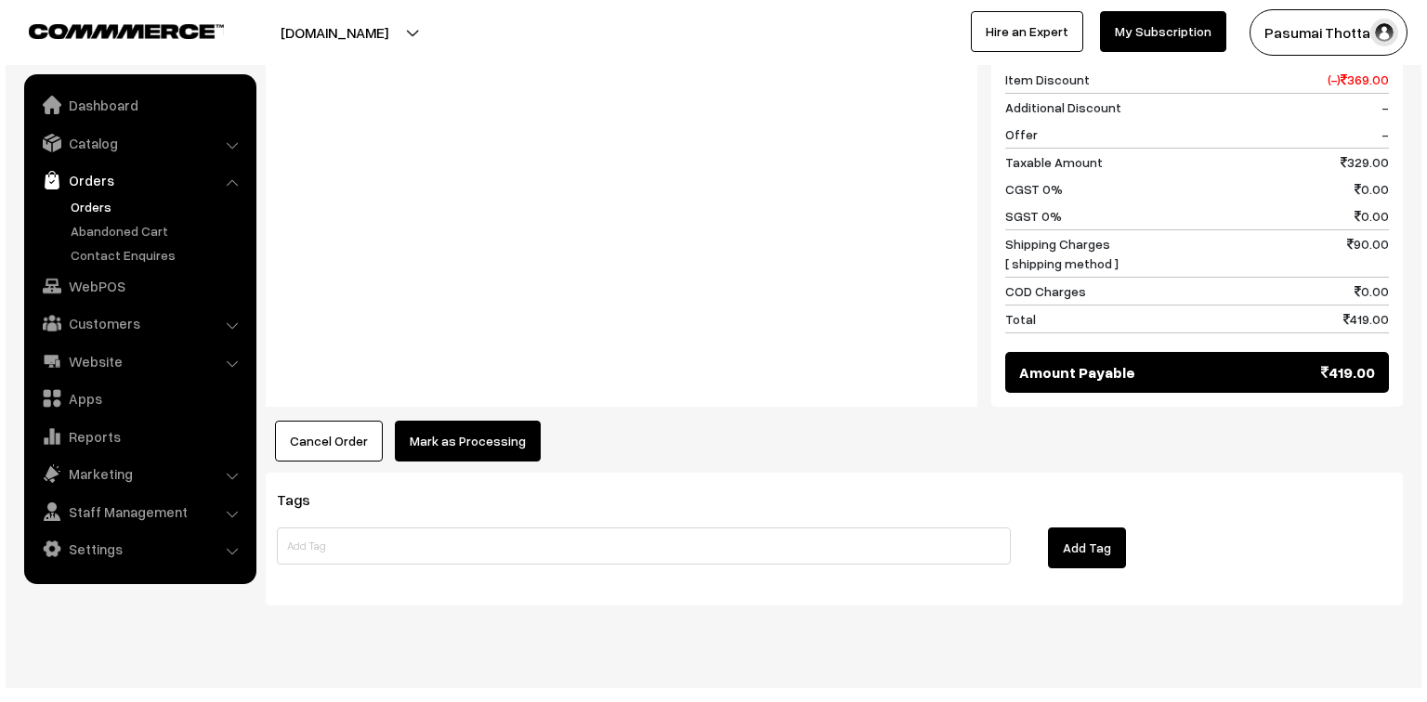
scroll to position [985, 0]
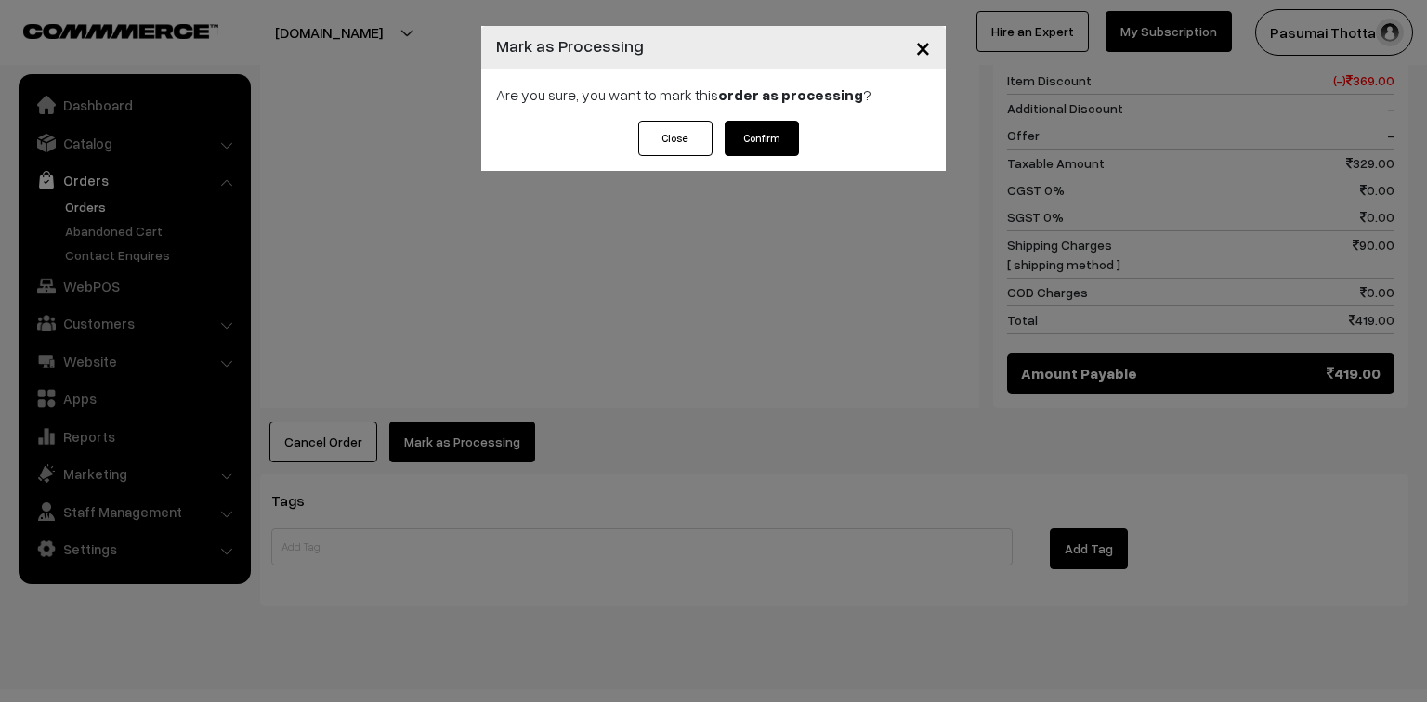
click at [768, 145] on button "Confirm" at bounding box center [762, 138] width 74 height 35
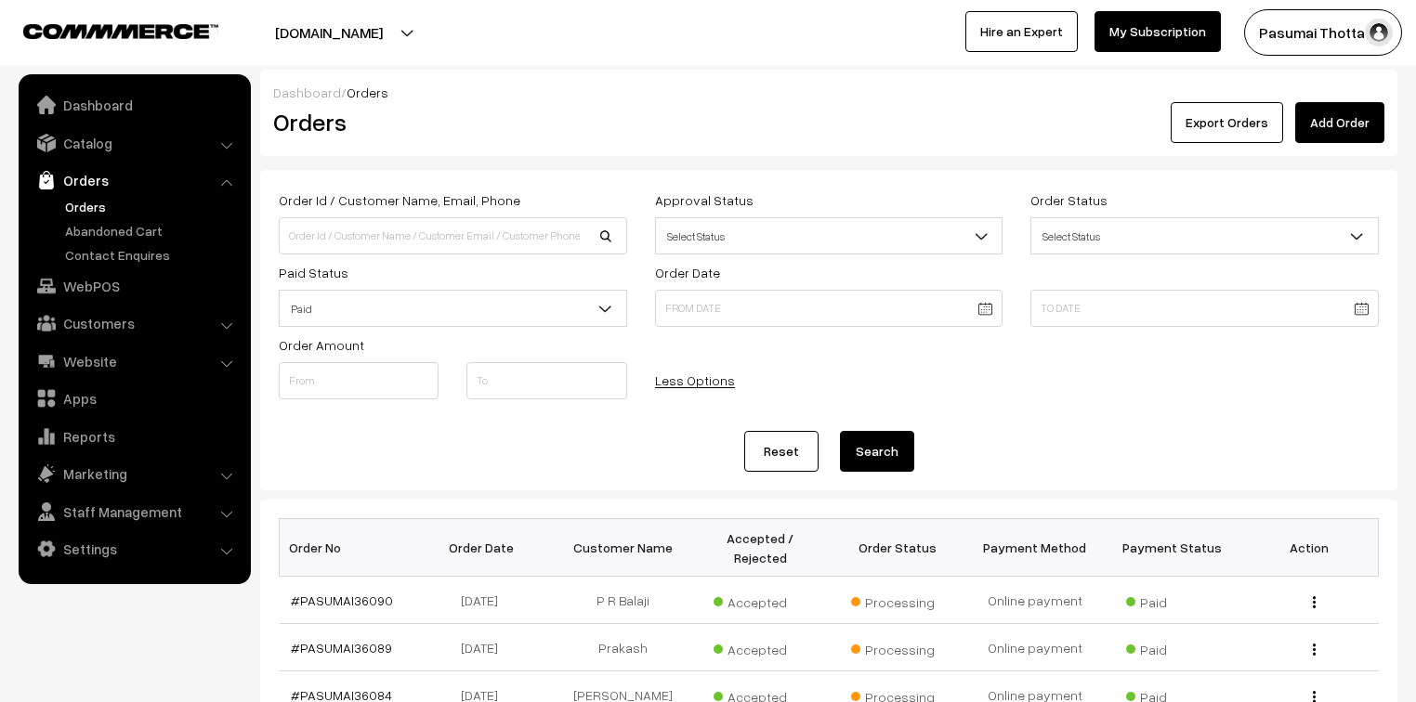
scroll to position [411, 0]
